Goal: Transaction & Acquisition: Purchase product/service

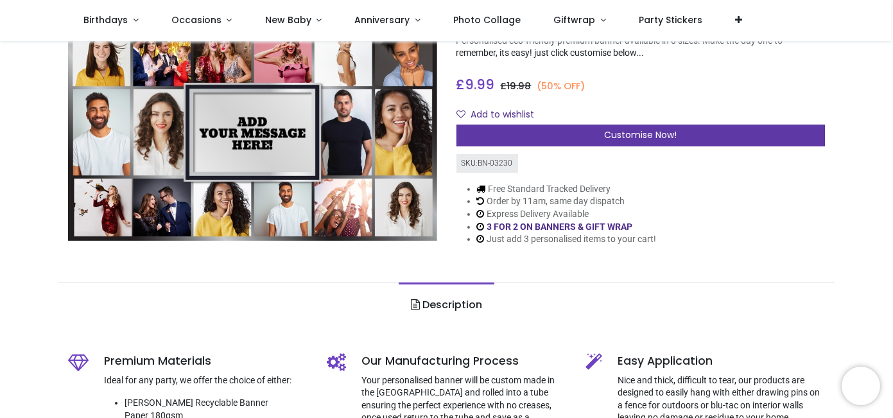
scroll to position [119, 0]
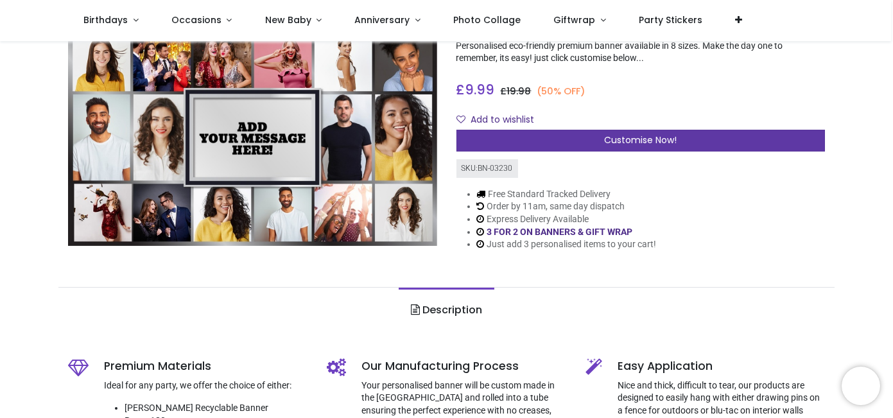
click at [635, 134] on span "Customise Now!" at bounding box center [640, 140] width 73 height 13
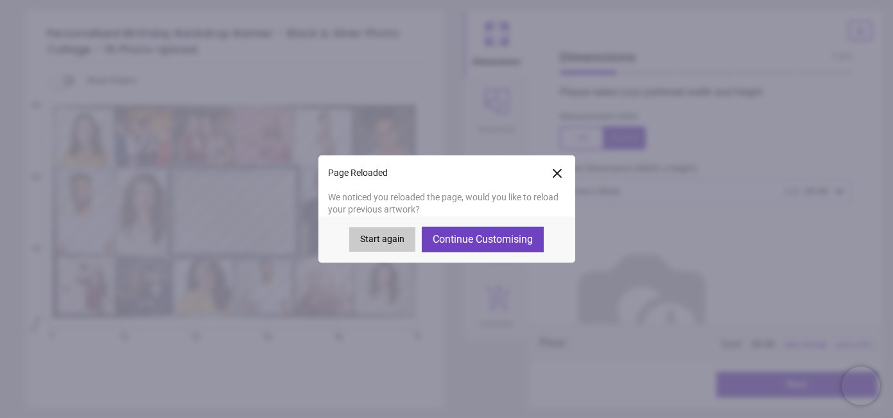
click at [504, 242] on button "Continue Customising" at bounding box center [483, 240] width 122 height 26
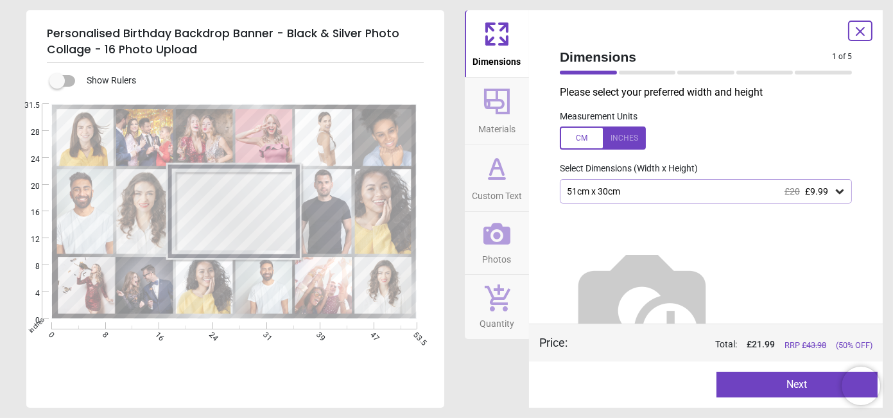
type textarea "**********"
click at [624, 133] on div at bounding box center [603, 138] width 86 height 23
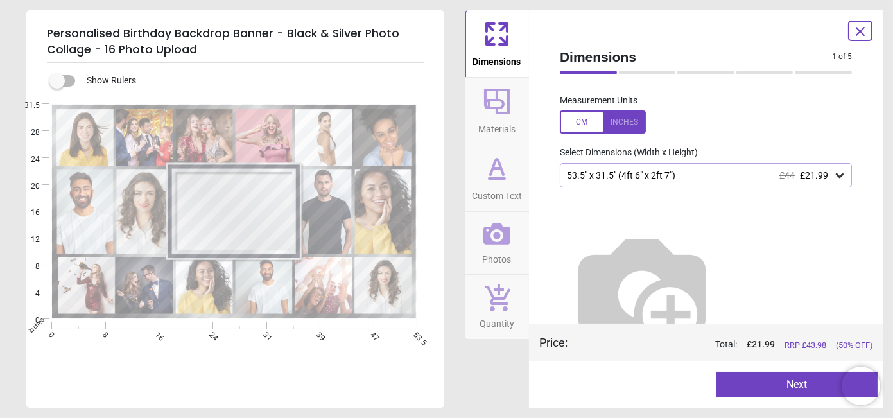
scroll to position [29, 0]
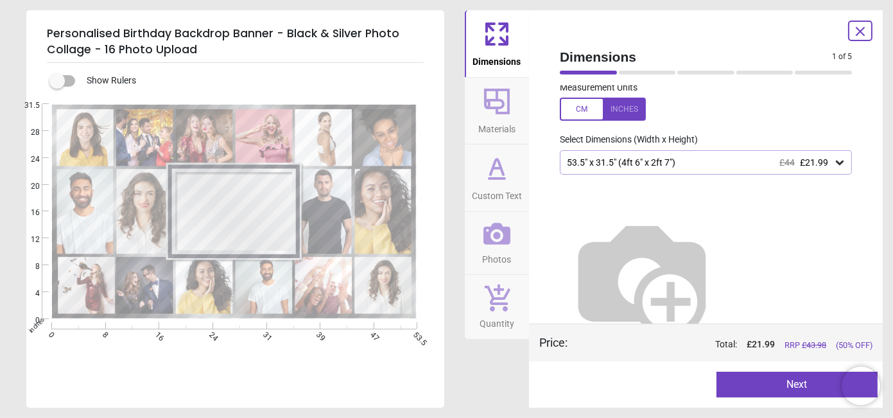
click at [746, 389] on button "Next" at bounding box center [798, 385] width 162 height 26
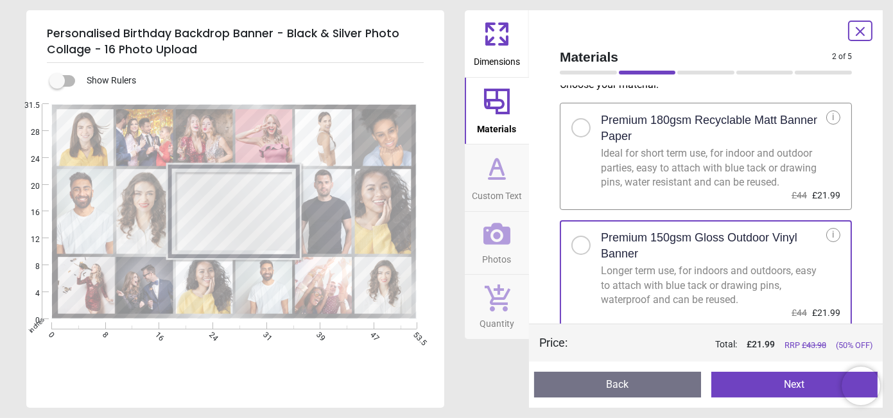
scroll to position [10, 0]
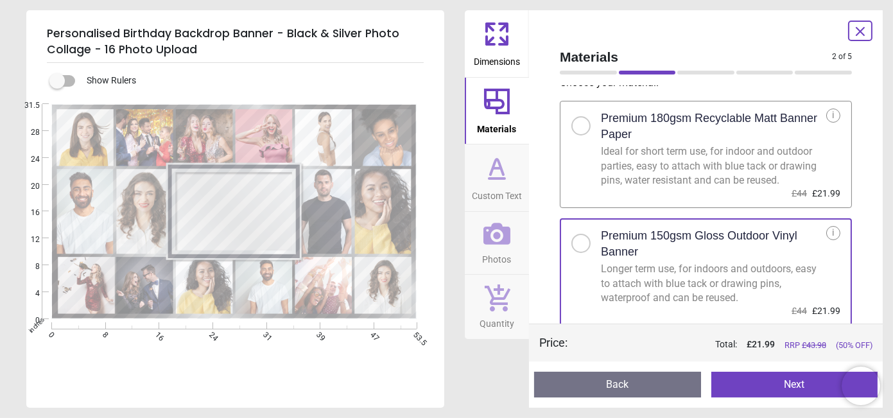
click at [761, 377] on button "Next" at bounding box center [795, 385] width 167 height 26
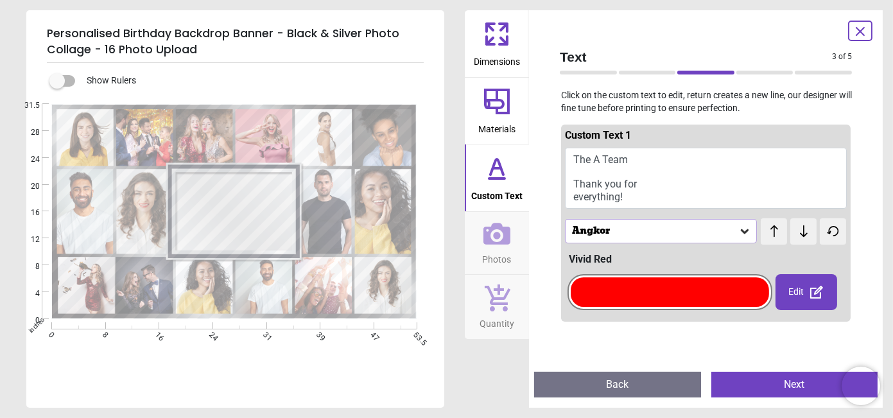
click at [761, 377] on button "Next" at bounding box center [795, 385] width 167 height 26
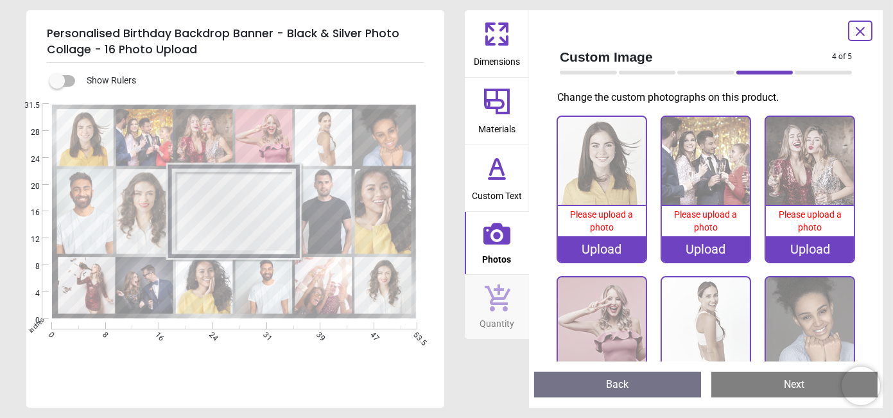
click at [598, 244] on div "Upload" at bounding box center [602, 249] width 88 height 26
click at [620, 243] on div "Upload" at bounding box center [602, 249] width 88 height 26
click at [576, 247] on div "Upload" at bounding box center [602, 249] width 88 height 26
click at [577, 249] on div "Upload" at bounding box center [602, 249] width 88 height 26
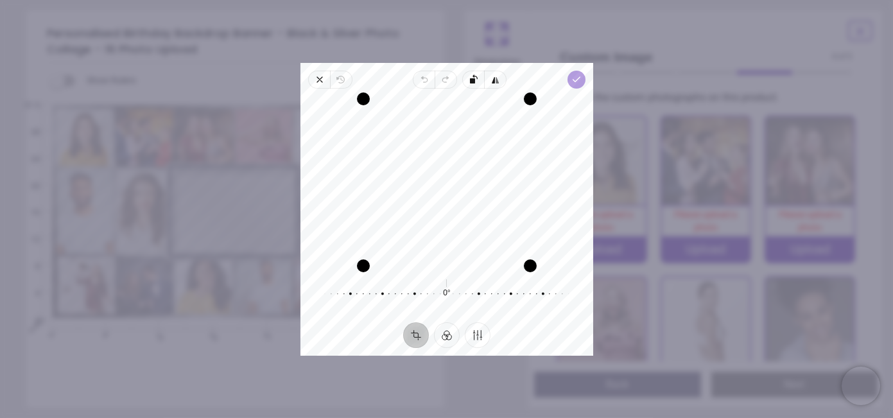
click at [570, 83] on span "Done" at bounding box center [576, 80] width 18 height 18
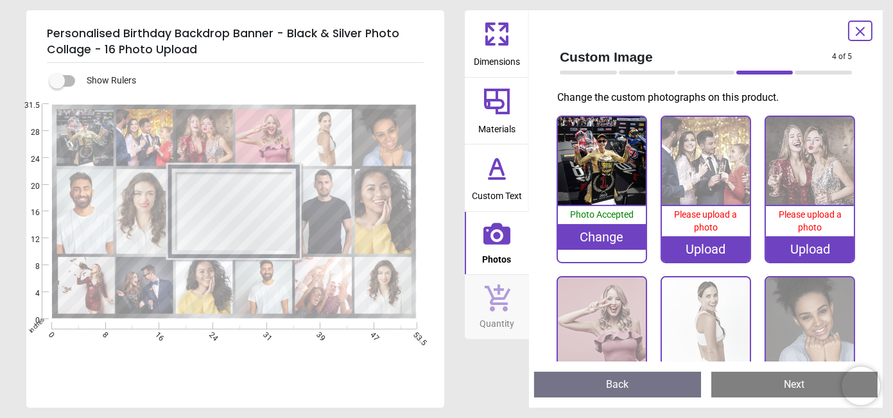
click at [700, 186] on img at bounding box center [706, 161] width 88 height 88
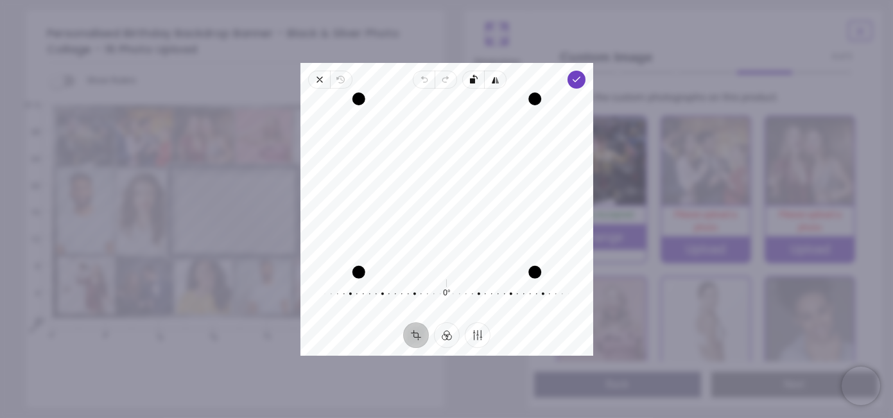
drag, startPoint x: 448, startPoint y: 265, endPoint x: 420, endPoint y: 320, distance: 62.0
click at [420, 320] on div "Recenter 0° Reset" at bounding box center [447, 206] width 293 height 234
click at [577, 85] on span "Done" at bounding box center [576, 80] width 18 height 18
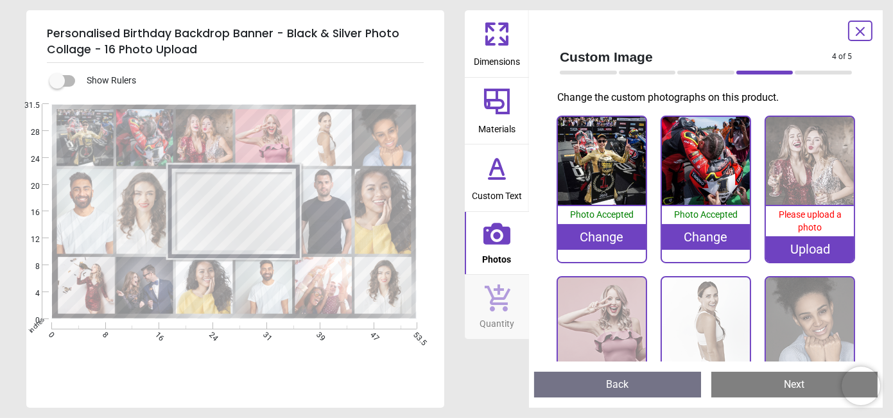
drag, startPoint x: 143, startPoint y: 142, endPoint x: 135, endPoint y: 209, distance: 67.2
click at [135, 209] on g at bounding box center [234, 211] width 355 height 205
click at [794, 161] on img at bounding box center [810, 161] width 88 height 88
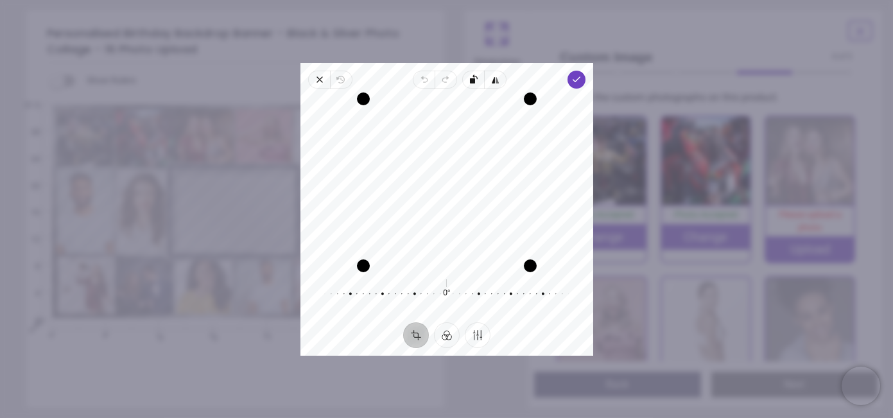
drag, startPoint x: 421, startPoint y: 184, endPoint x: 394, endPoint y: 210, distance: 37.7
click at [394, 210] on div "Recenter" at bounding box center [447, 182] width 272 height 167
click at [575, 80] on polyline "button" at bounding box center [576, 79] width 7 height 4
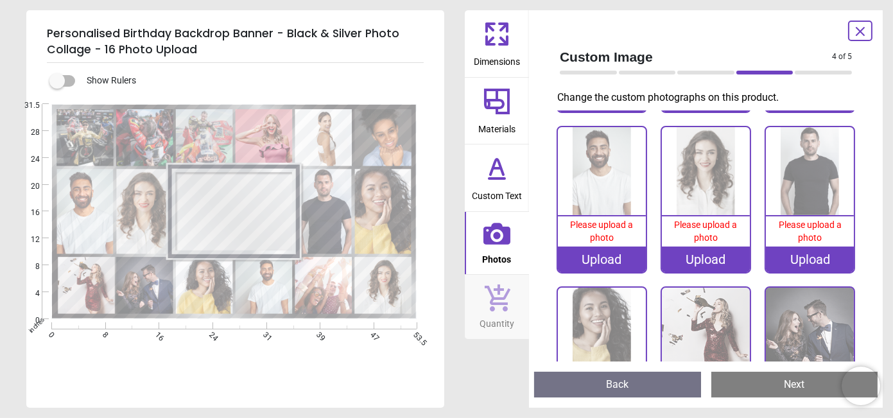
scroll to position [380, 0]
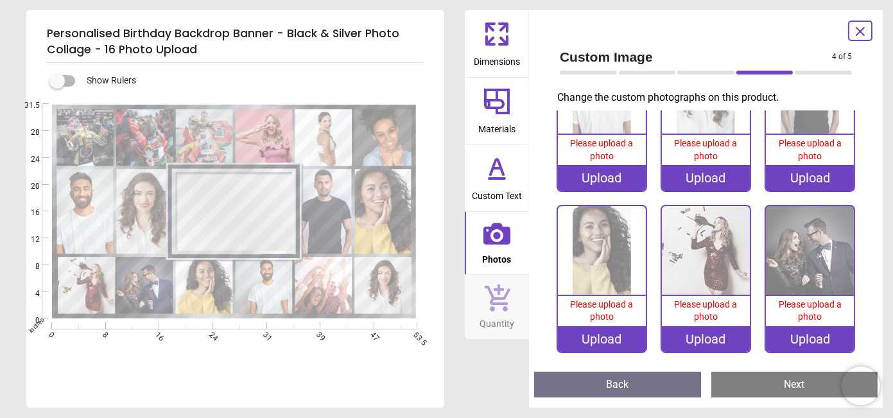
click at [73, 204] on image at bounding box center [85, 211] width 57 height 85
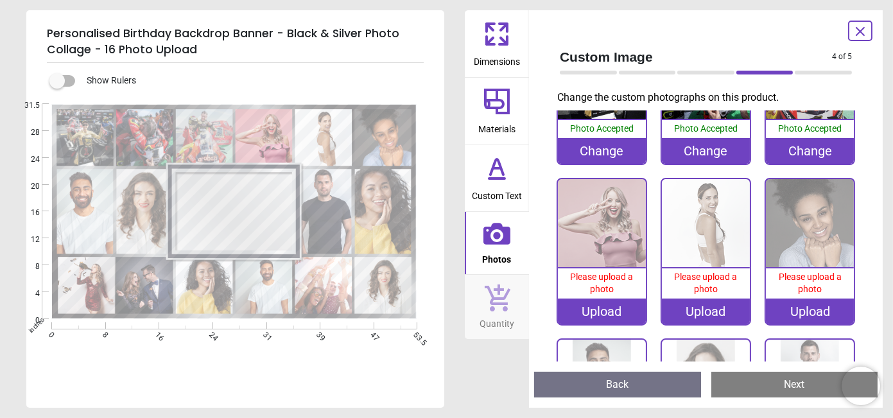
scroll to position [95, 0]
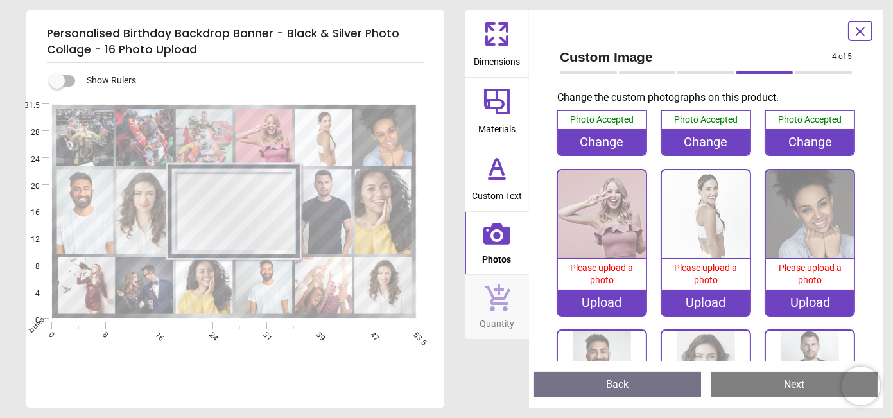
click at [583, 305] on div "Upload" at bounding box center [602, 303] width 88 height 26
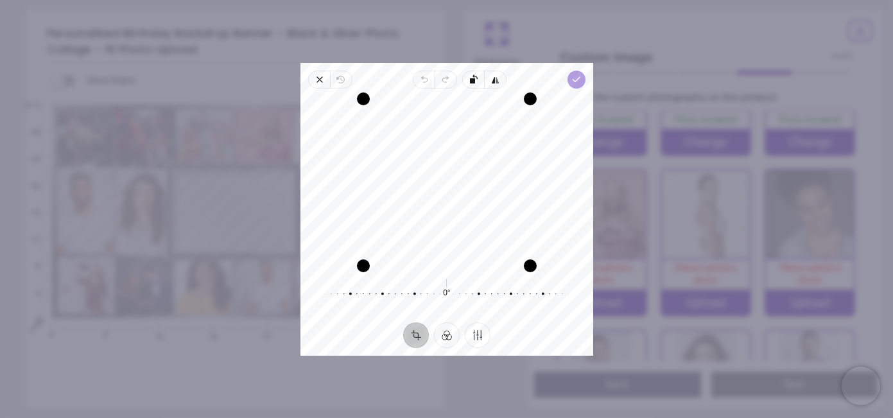
click at [577, 82] on icon "button" at bounding box center [576, 80] width 10 height 10
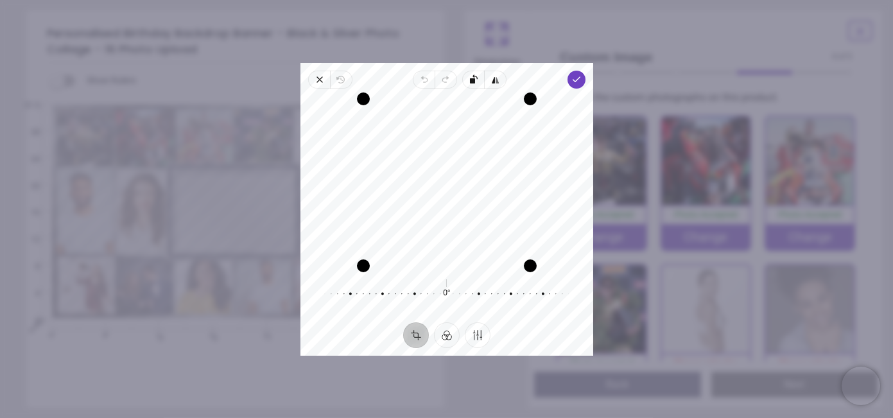
scroll to position [95, 0]
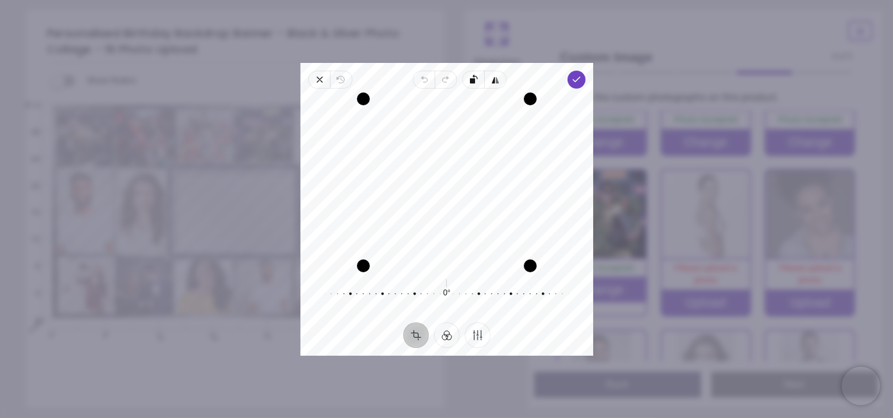
click at [444, 240] on div "Recenter" at bounding box center [447, 182] width 272 height 167
click at [570, 87] on span "Done" at bounding box center [576, 80] width 18 height 18
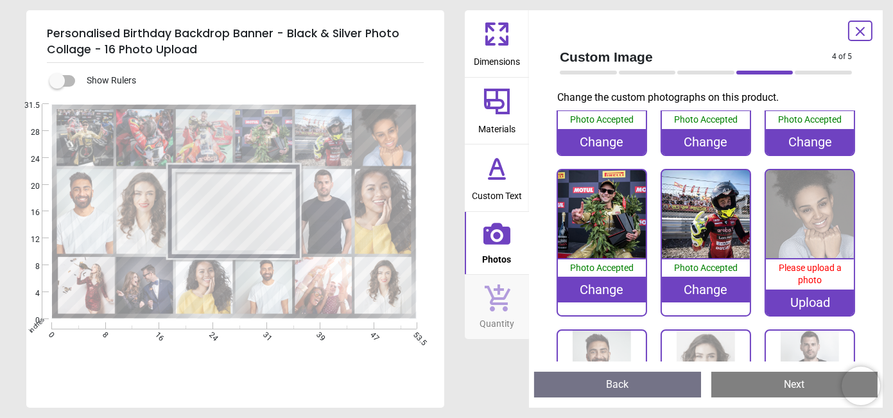
click at [811, 299] on div "Upload" at bounding box center [810, 303] width 88 height 26
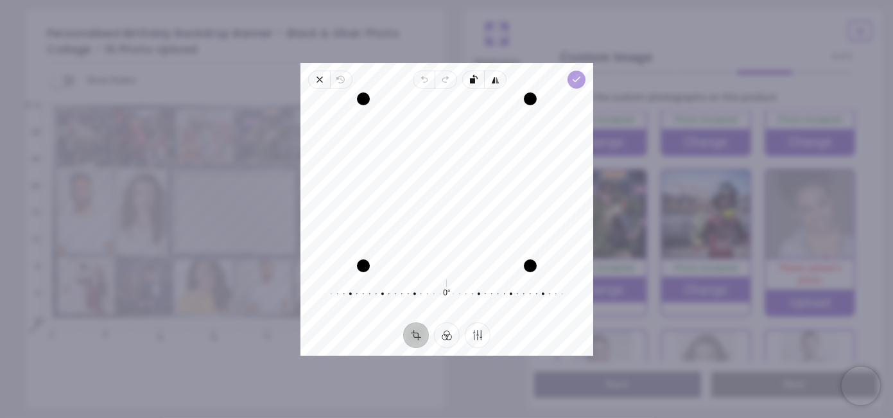
click at [568, 83] on span "Done" at bounding box center [576, 80] width 18 height 18
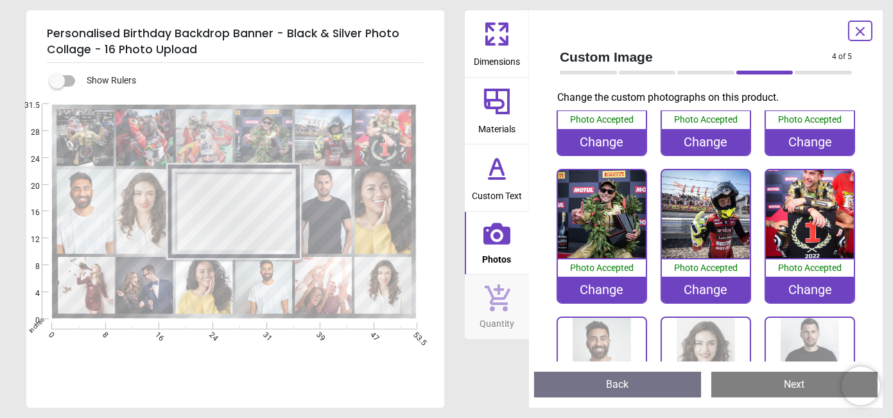
click at [795, 292] on div "Change" at bounding box center [810, 290] width 88 height 26
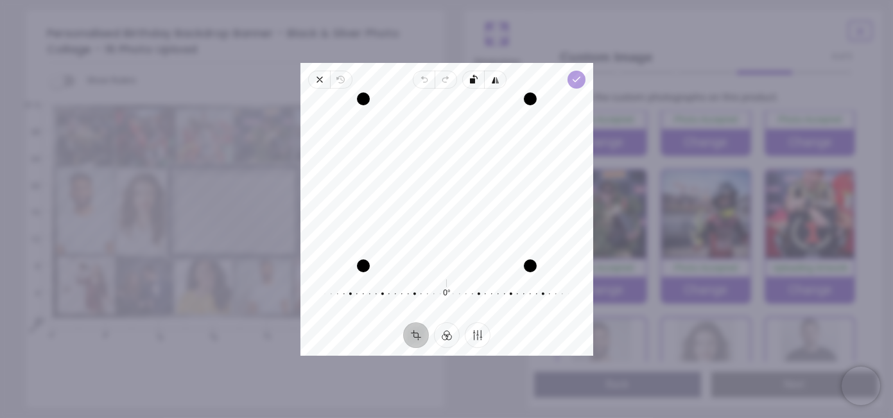
click at [568, 82] on span "Done" at bounding box center [576, 80] width 18 height 18
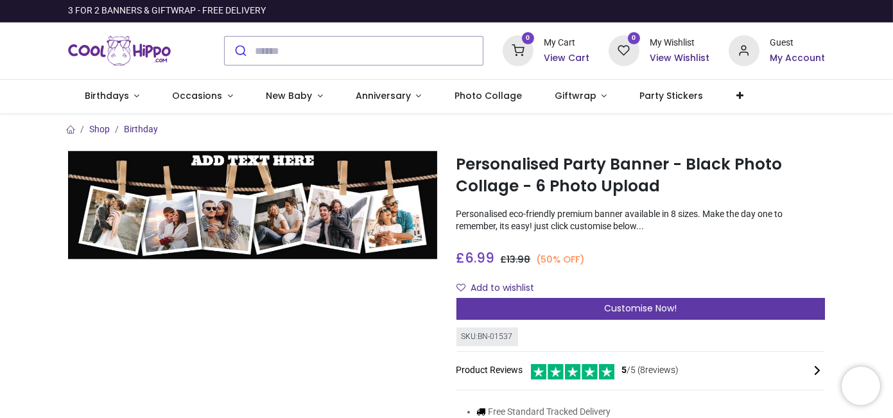
click at [597, 308] on div "Customise Now!" at bounding box center [641, 309] width 369 height 22
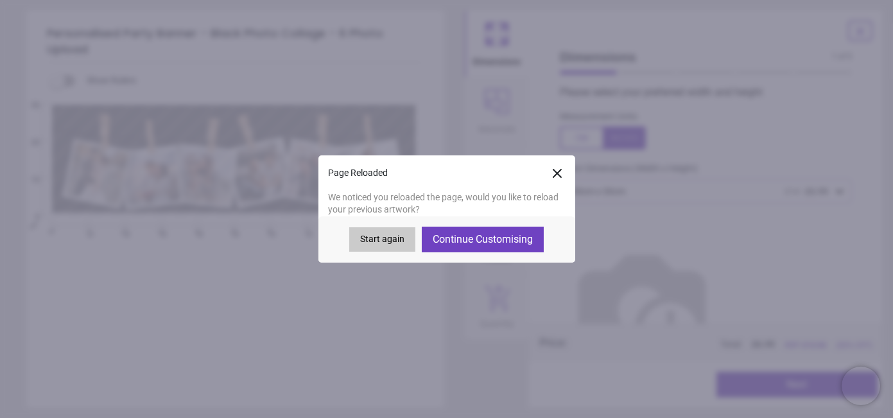
click at [491, 243] on button "Continue Customising" at bounding box center [483, 240] width 122 height 26
type textarea "**********"
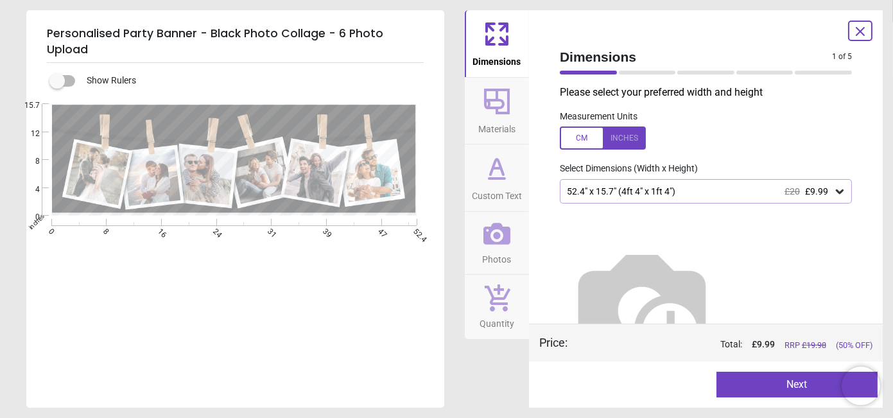
click at [615, 139] on div at bounding box center [603, 138] width 86 height 23
click at [621, 143] on div at bounding box center [603, 138] width 86 height 23
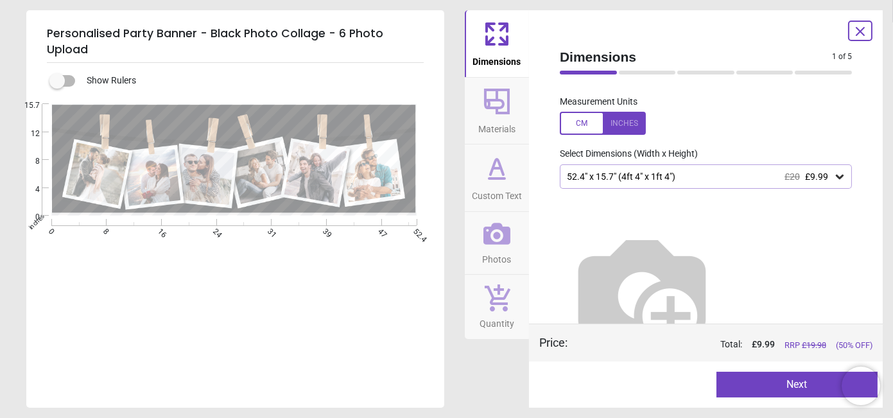
scroll to position [24, 0]
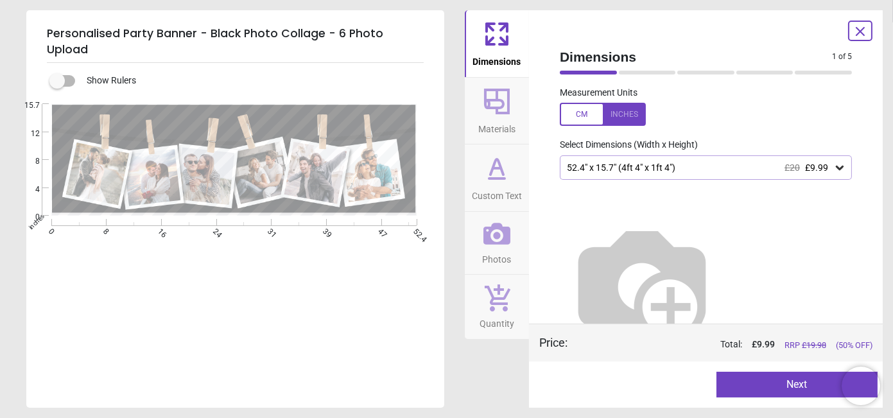
click at [760, 384] on button "Next" at bounding box center [798, 385] width 162 height 26
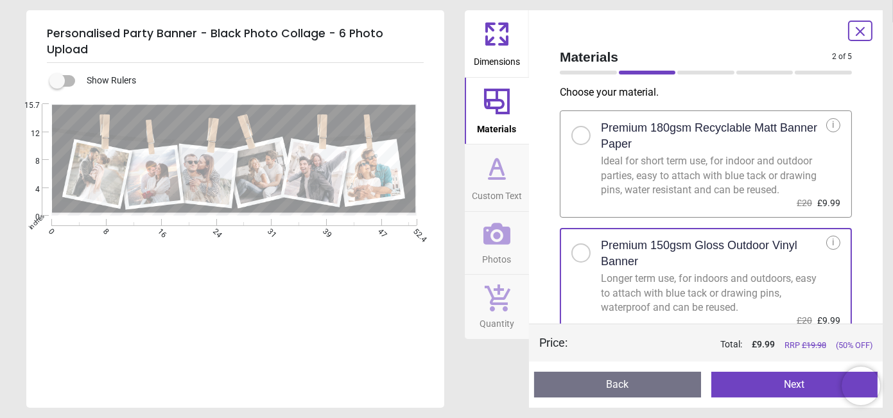
click at [760, 384] on button "Next" at bounding box center [795, 385] width 167 height 26
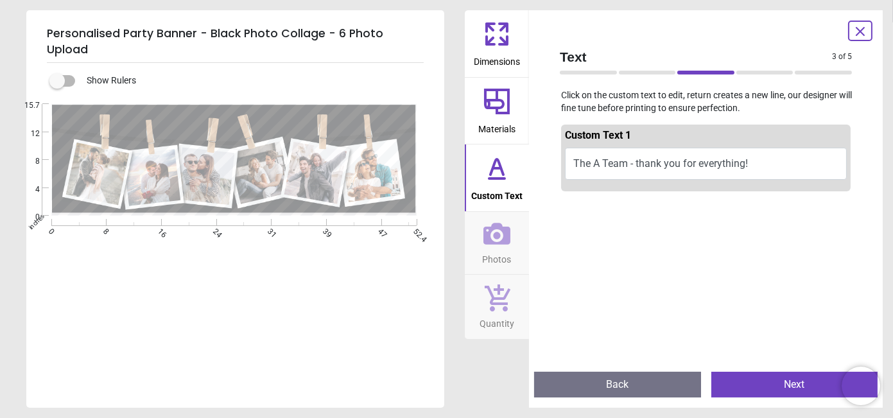
click at [760, 378] on button "Next" at bounding box center [795, 385] width 167 height 26
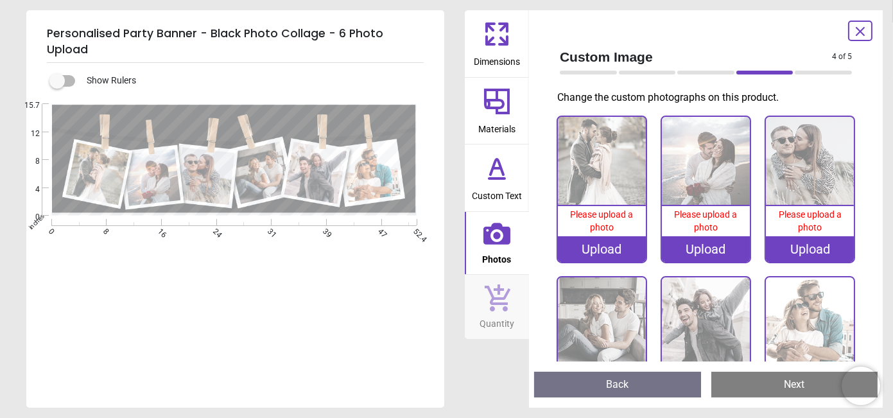
click at [615, 256] on div "Upload" at bounding box center [602, 249] width 88 height 26
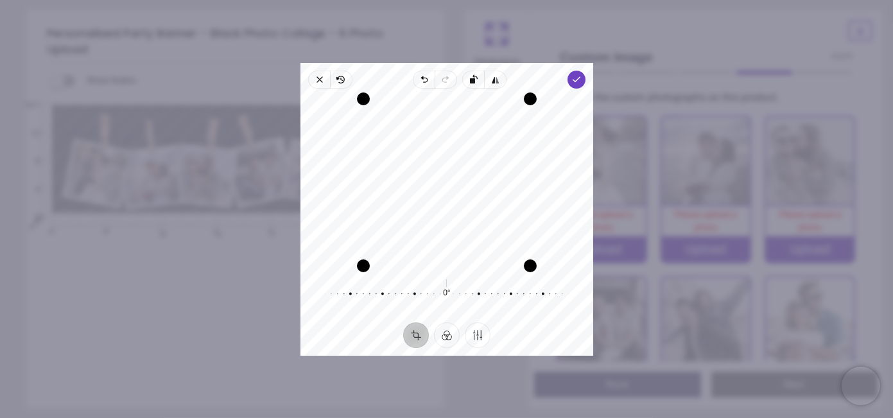
drag, startPoint x: 410, startPoint y: 171, endPoint x: 396, endPoint y: 175, distance: 15.3
click at [396, 175] on div "Recenter" at bounding box center [447, 182] width 272 height 167
drag, startPoint x: 363, startPoint y: 263, endPoint x: 304, endPoint y: 305, distance: 72.2
click at [306, 305] on div "Recenter 0° Reset" at bounding box center [447, 206] width 293 height 234
drag, startPoint x: 438, startPoint y: 263, endPoint x: 427, endPoint y: 309, distance: 46.9
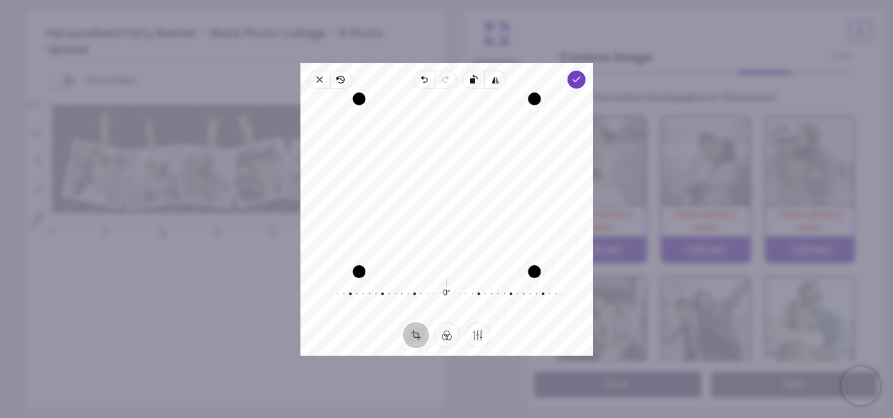
click at [427, 309] on div "Recenter 0° Reset" at bounding box center [447, 206] width 293 height 234
drag, startPoint x: 404, startPoint y: 221, endPoint x: 392, endPoint y: 232, distance: 15.9
click at [392, 232] on div "Recenter" at bounding box center [447, 182] width 272 height 167
click at [569, 78] on span "Done" at bounding box center [576, 80] width 18 height 18
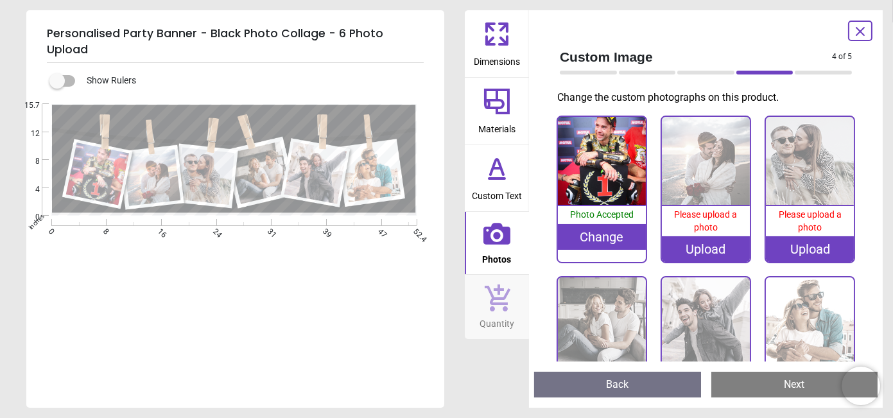
click at [702, 248] on div "Upload" at bounding box center [706, 249] width 88 height 26
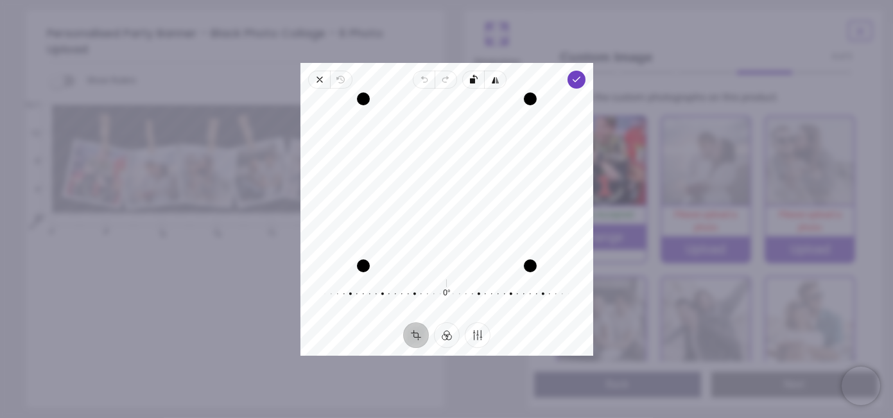
drag, startPoint x: 508, startPoint y: 236, endPoint x: 493, endPoint y: 236, distance: 15.4
click at [493, 236] on div "Recenter" at bounding box center [447, 182] width 272 height 167
click at [568, 94] on div "Recenter" at bounding box center [447, 182] width 293 height 177
click at [570, 83] on span "Done" at bounding box center [576, 80] width 18 height 18
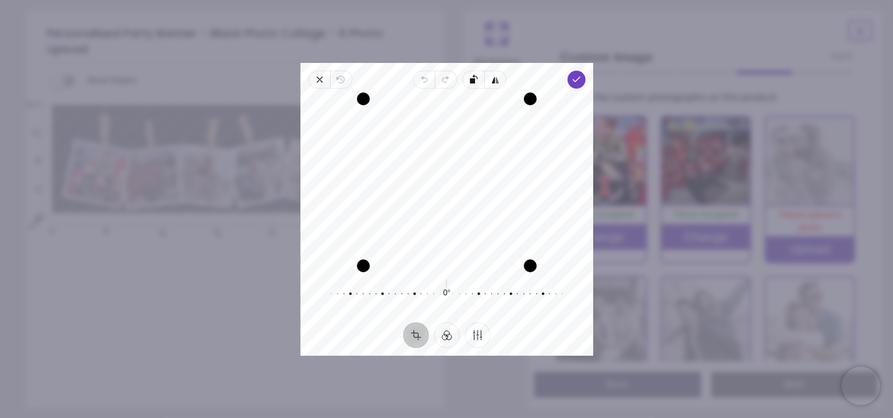
click at [570, 80] on span "Done" at bounding box center [576, 80] width 18 height 18
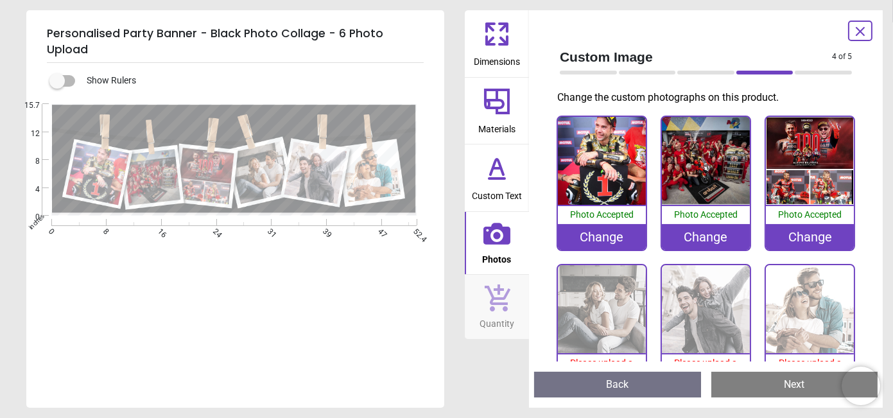
click at [598, 321] on img at bounding box center [602, 309] width 88 height 88
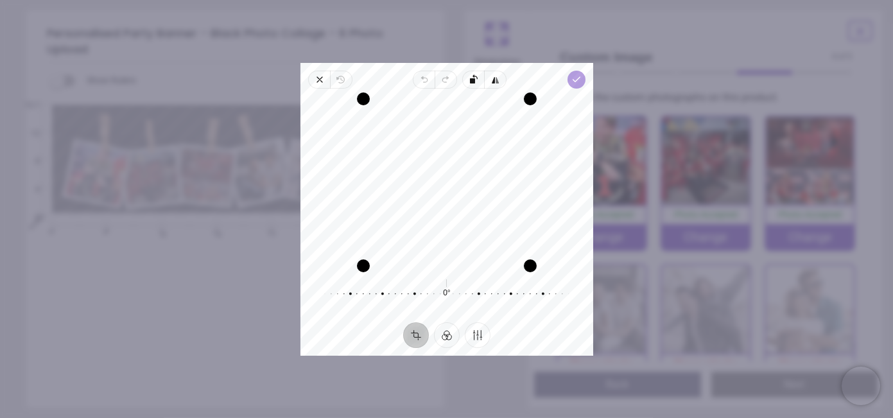
click at [572, 77] on icon "button" at bounding box center [576, 80] width 10 height 10
